Goal: Task Accomplishment & Management: Manage account settings

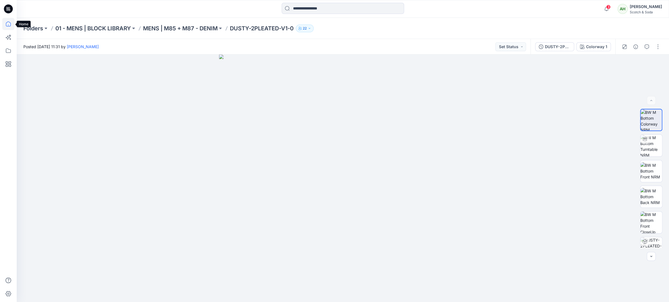
click at [9, 21] on icon at bounding box center [8, 23] width 5 height 5
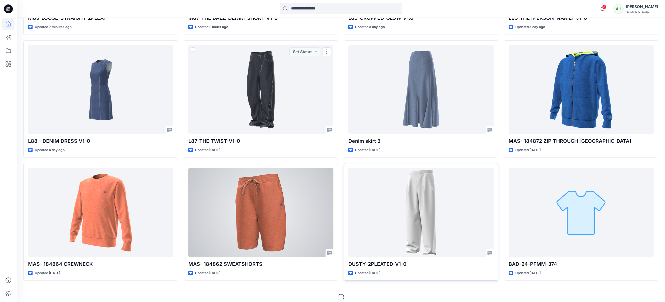
scroll to position [298, 0]
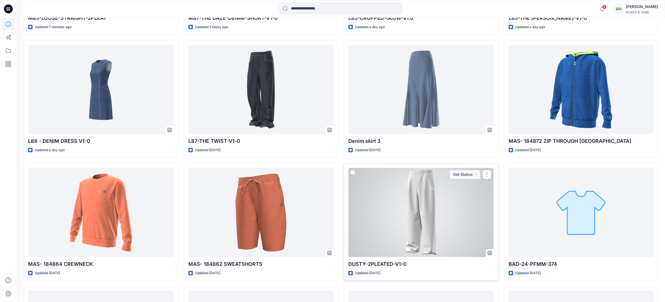
click at [442, 209] on div at bounding box center [420, 212] width 145 height 89
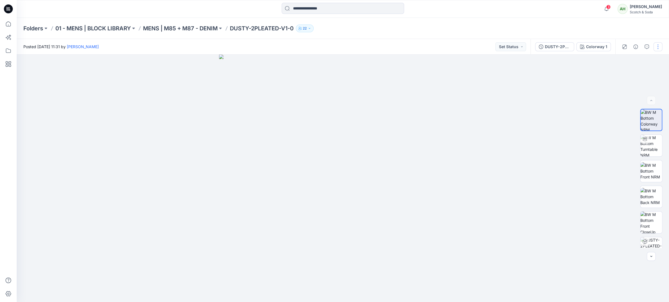
click at [659, 46] on button "button" at bounding box center [657, 46] width 9 height 9
click at [625, 75] on p "Edit" at bounding box center [621, 75] width 7 height 6
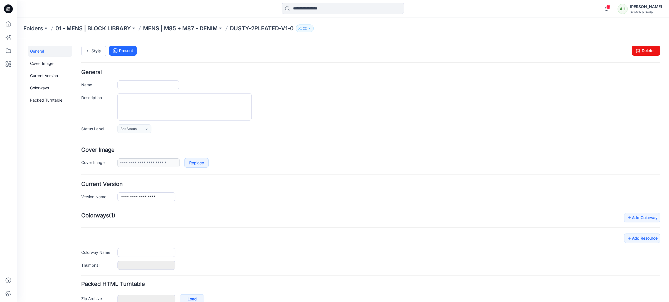
type input "**********"
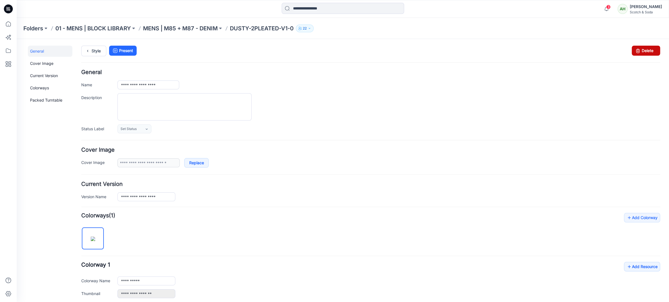
click at [645, 50] on link "Delete" at bounding box center [646, 51] width 28 height 10
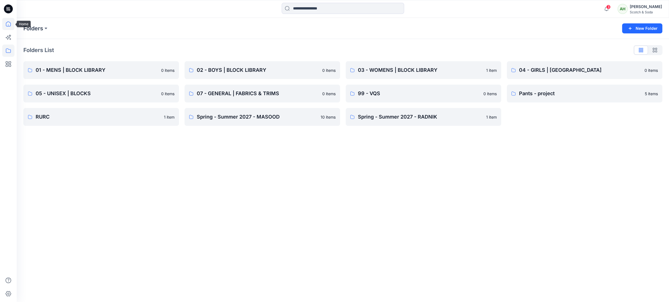
click at [11, 24] on icon at bounding box center [8, 23] width 5 height 5
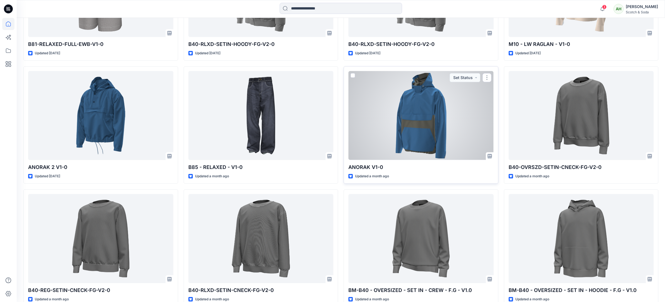
scroll to position [743, 0]
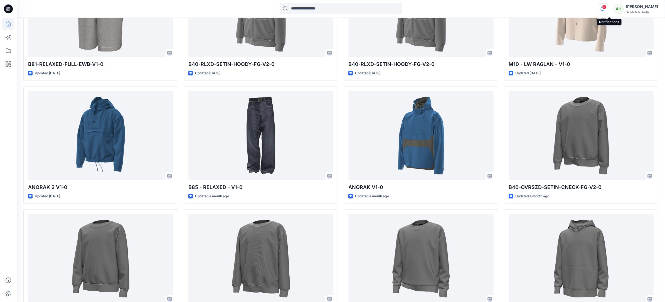
click at [608, 8] on icon "button" at bounding box center [602, 8] width 11 height 11
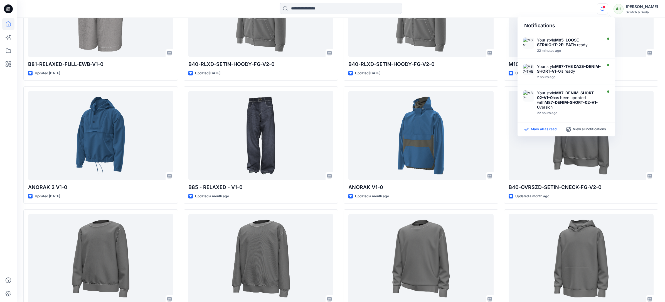
click at [541, 130] on p "Mark all as read" at bounding box center [544, 129] width 26 height 5
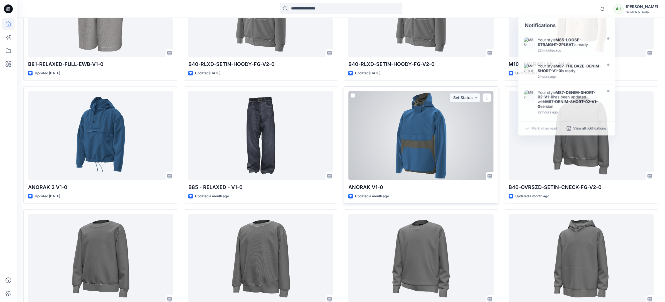
click at [426, 129] on div at bounding box center [420, 135] width 145 height 89
